Goal: Check status: Check status

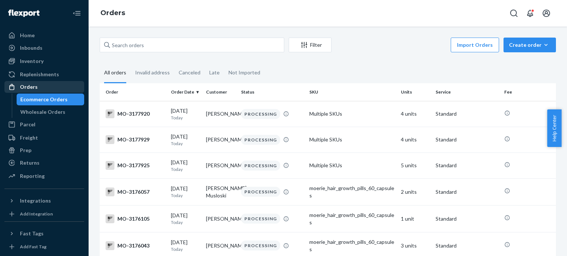
click at [27, 88] on div "Orders" at bounding box center [29, 86] width 18 height 7
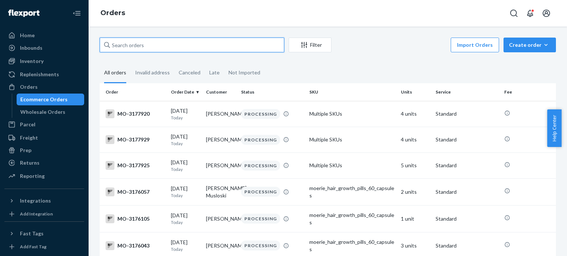
click at [148, 47] on input "text" at bounding box center [192, 45] width 184 height 15
paste input "2976549"
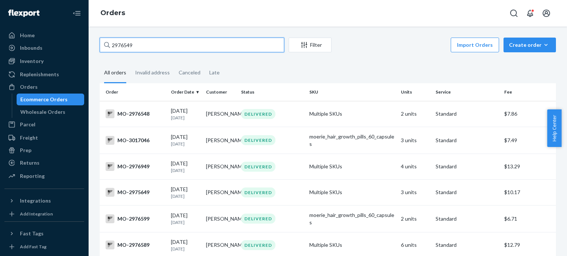
click at [124, 48] on input "2976549" at bounding box center [192, 45] width 184 height 15
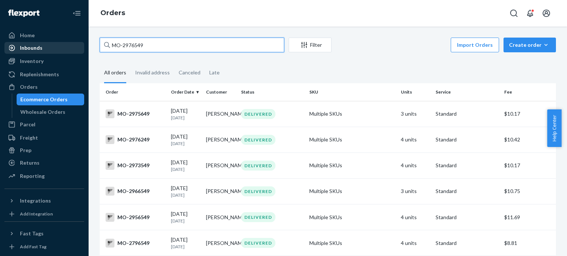
drag, startPoint x: 188, startPoint y: 48, endPoint x: 40, endPoint y: 47, distance: 147.9
click at [40, 47] on div "Home Inbounds Shipping Plans Problems Inventory Products Branded Packaging Repl…" at bounding box center [283, 128] width 567 height 256
paste input "Sandra Hays"
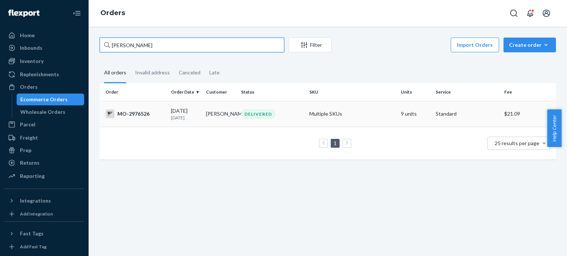
type input "Sandra Hays"
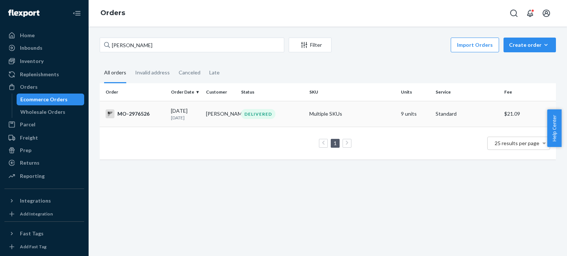
click at [141, 113] on div "MO-2976526" at bounding box center [135, 114] width 59 height 9
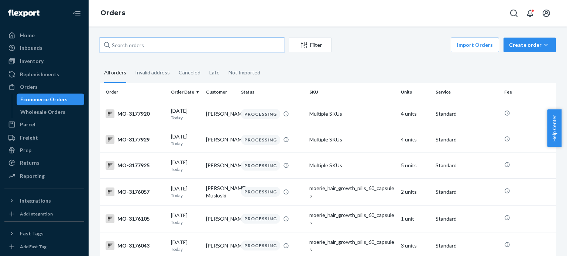
click at [182, 48] on input "text" at bounding box center [192, 45] width 184 height 15
paste input "2976549"
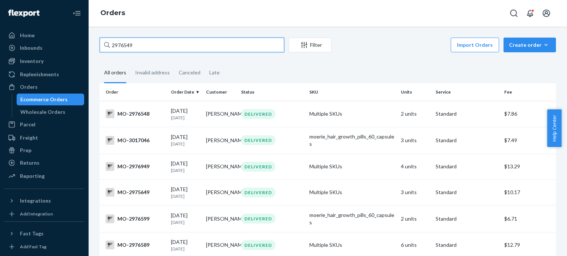
click at [187, 41] on input "2976549" at bounding box center [192, 45] width 184 height 15
click at [162, 51] on input "2976549" at bounding box center [192, 45] width 184 height 15
click at [160, 50] on input "2976549" at bounding box center [192, 45] width 184 height 15
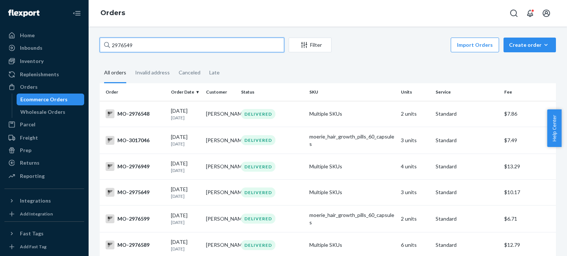
click at [160, 49] on input "2976549" at bounding box center [192, 45] width 184 height 15
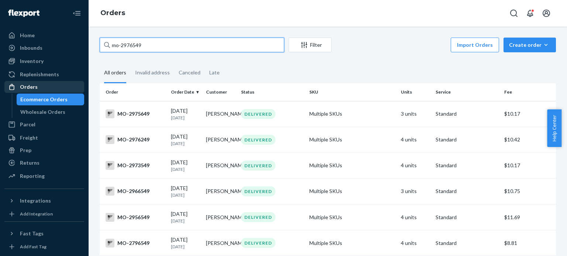
type input "mo-2976549"
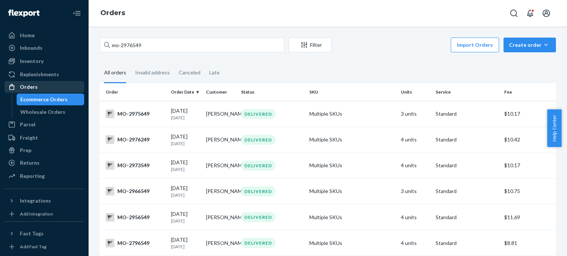
click at [36, 82] on div "Orders" at bounding box center [44, 87] width 78 height 10
click at [36, 83] on div "Orders" at bounding box center [44, 87] width 78 height 10
click at [37, 83] on div "Orders" at bounding box center [44, 87] width 78 height 10
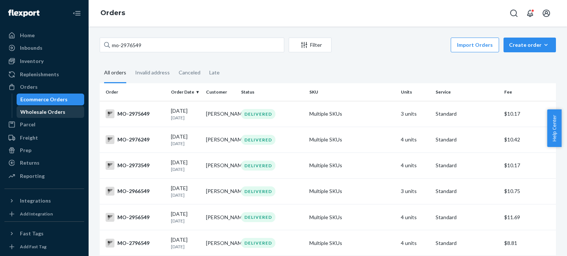
click at [38, 114] on div "Wholesale Orders" at bounding box center [42, 111] width 45 height 7
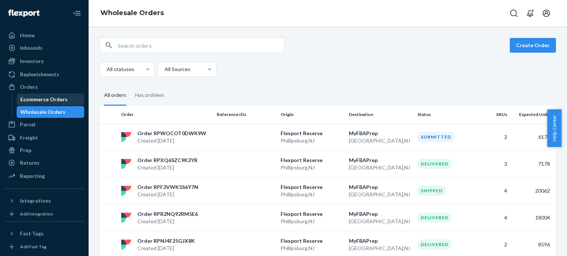
click at [38, 101] on div "Ecommerce Orders" at bounding box center [43, 99] width 47 height 7
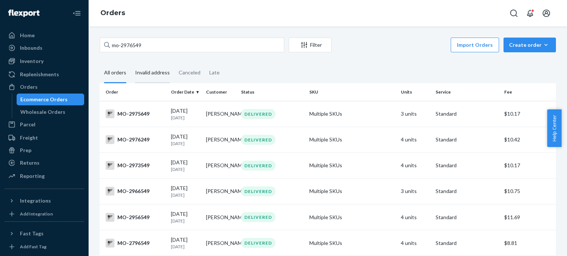
click at [166, 73] on div "Invalid address" at bounding box center [152, 73] width 35 height 20
click at [131, 63] on input "Invalid address" at bounding box center [131, 63] width 0 height 0
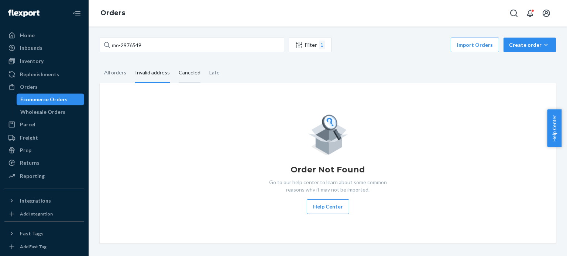
click at [188, 70] on div "Canceled" at bounding box center [190, 73] width 22 height 20
click at [174, 63] on input "Canceled" at bounding box center [174, 63] width 0 height 0
click at [217, 76] on div "Late" at bounding box center [214, 73] width 10 height 20
click at [205, 63] on input "Late" at bounding box center [205, 63] width 0 height 0
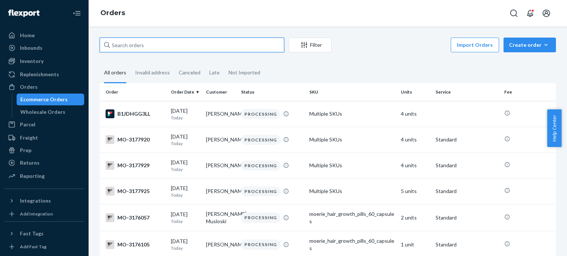
click at [199, 45] on input "text" at bounding box center [192, 45] width 184 height 15
paste input "[EMAIL_ADDRESS][DOMAIN_NAME]"
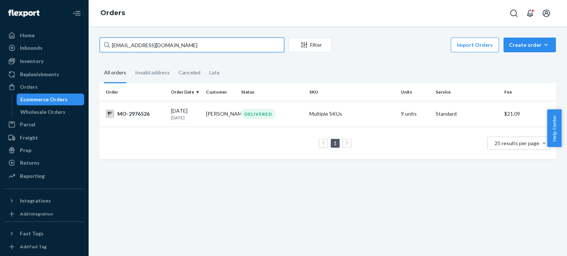
type input "[EMAIL_ADDRESS][DOMAIN_NAME]"
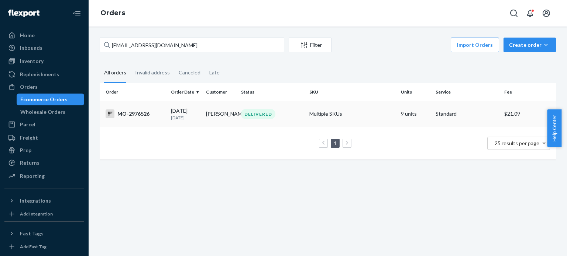
click at [132, 113] on div "MO-2976526" at bounding box center [135, 114] width 59 height 9
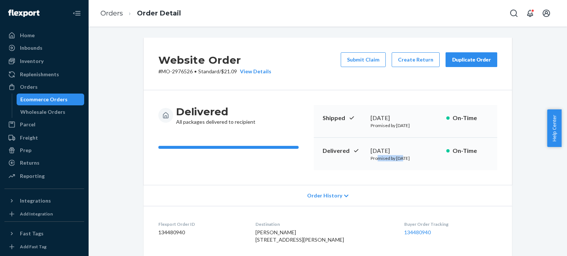
drag, startPoint x: 375, startPoint y: 155, endPoint x: 399, endPoint y: 163, distance: 24.9
click at [399, 165] on div "Delivered [DATE] Promised by [DATE] On-Time" at bounding box center [405, 154] width 183 height 32
click at [329, 197] on span "Order History" at bounding box center [324, 195] width 35 height 7
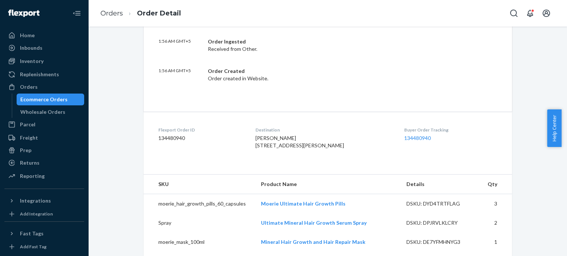
scroll to position [365, 0]
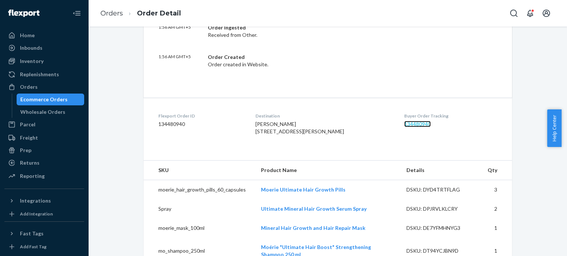
click at [414, 123] on link "134480940" at bounding box center [417, 124] width 27 height 6
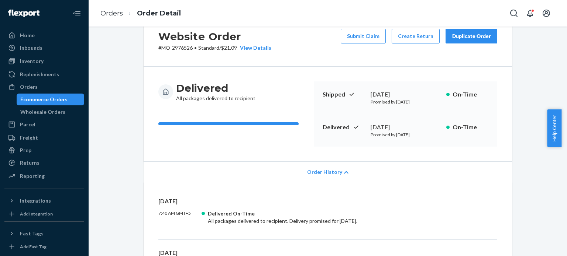
scroll to position [0, 0]
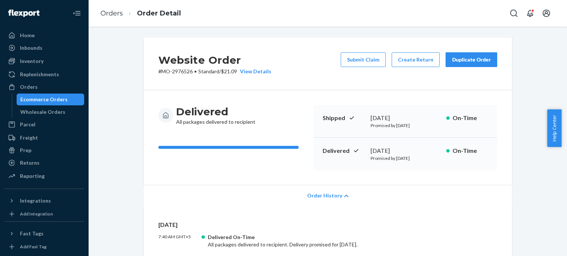
click at [203, 73] on span "Standard" at bounding box center [208, 71] width 21 height 6
click at [388, 153] on div "[DATE]" at bounding box center [405, 151] width 70 height 8
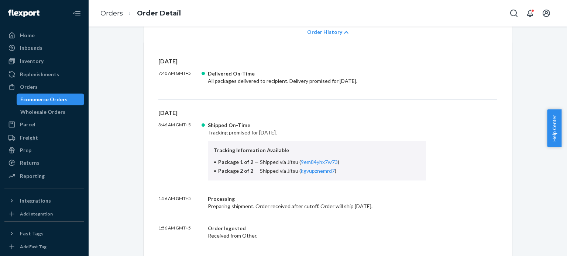
scroll to position [221, 0]
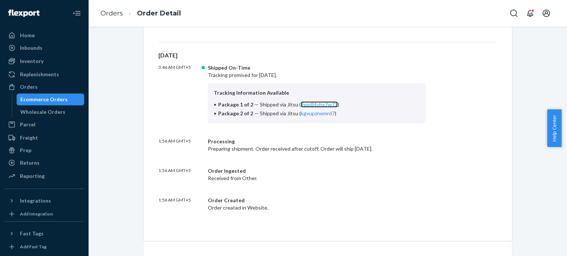
click at [322, 107] on link "9em84yhx7w73" at bounding box center [319, 104] width 37 height 6
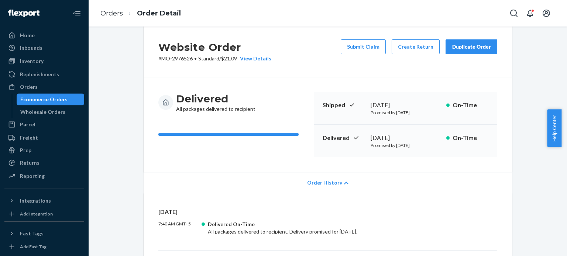
scroll to position [0, 0]
